Goal: Information Seeking & Learning: Learn about a topic

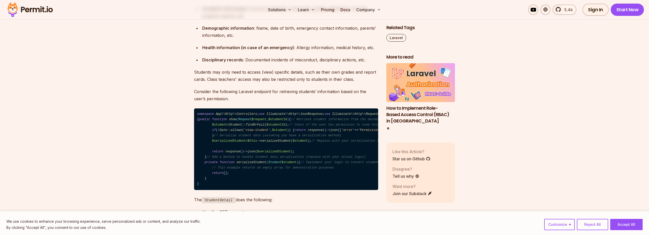
scroll to position [638, 0]
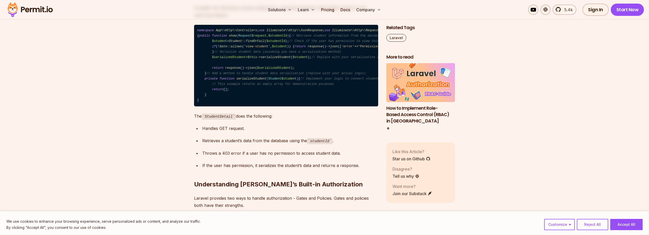
drag, startPoint x: 531, startPoint y: 110, endPoint x: 539, endPoint y: 134, distance: 25.3
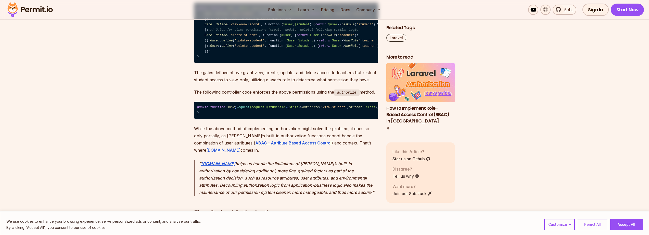
scroll to position [893, 0]
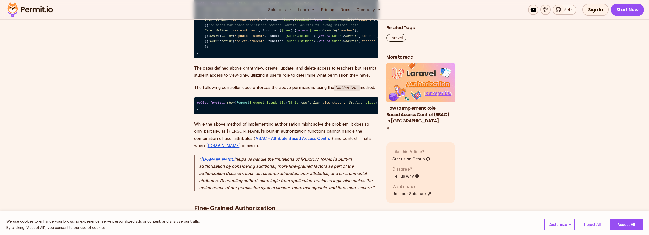
drag, startPoint x: 524, startPoint y: 103, endPoint x: 510, endPoint y: 84, distance: 23.9
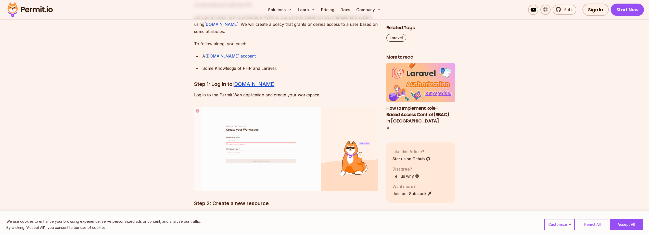
scroll to position [2041, 0]
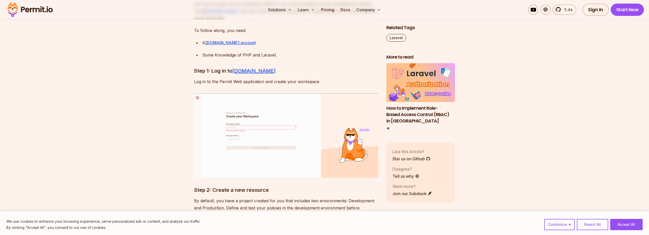
drag, startPoint x: 598, startPoint y: 63, endPoint x: 590, endPoint y: 51, distance: 14.1
drag, startPoint x: 605, startPoint y: 88, endPoint x: 606, endPoint y: 97, distance: 9.2
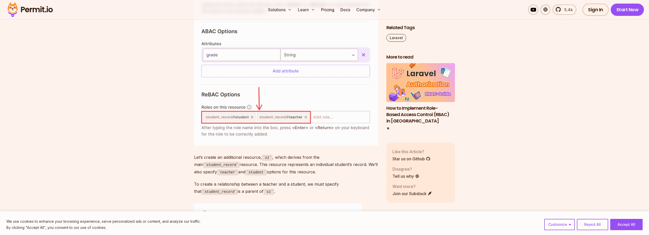
scroll to position [4032, 0]
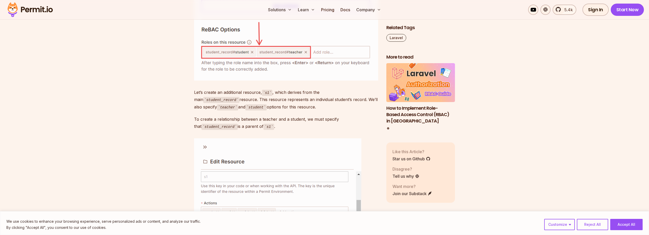
drag, startPoint x: 519, startPoint y: 90, endPoint x: 524, endPoint y: 87, distance: 6.2
drag, startPoint x: 524, startPoint y: 87, endPoint x: 588, endPoint y: 58, distance: 70.4
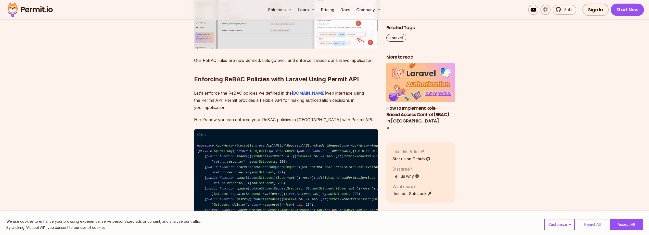
scroll to position [4670, 0]
